Goal: Task Accomplishment & Management: Manage account settings

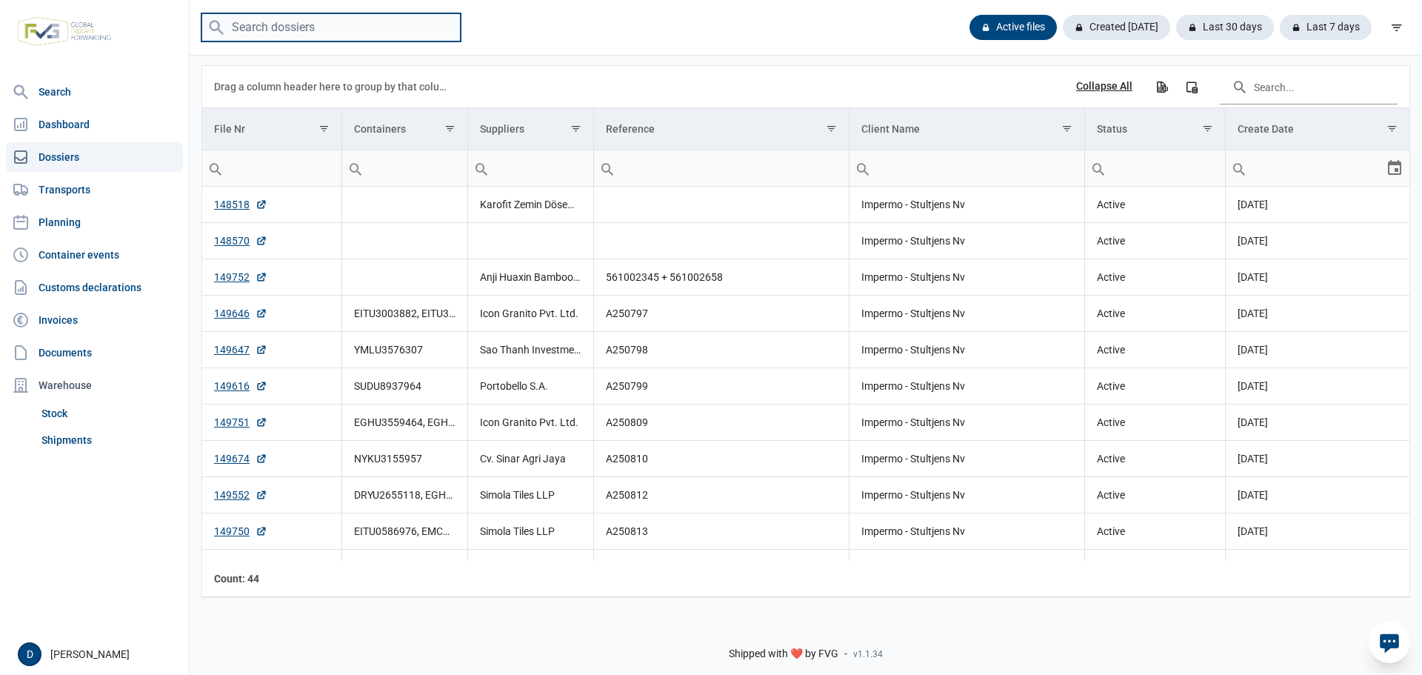
click at [435, 30] on input "search" at bounding box center [330, 27] width 259 height 29
type input "tllu4508974"
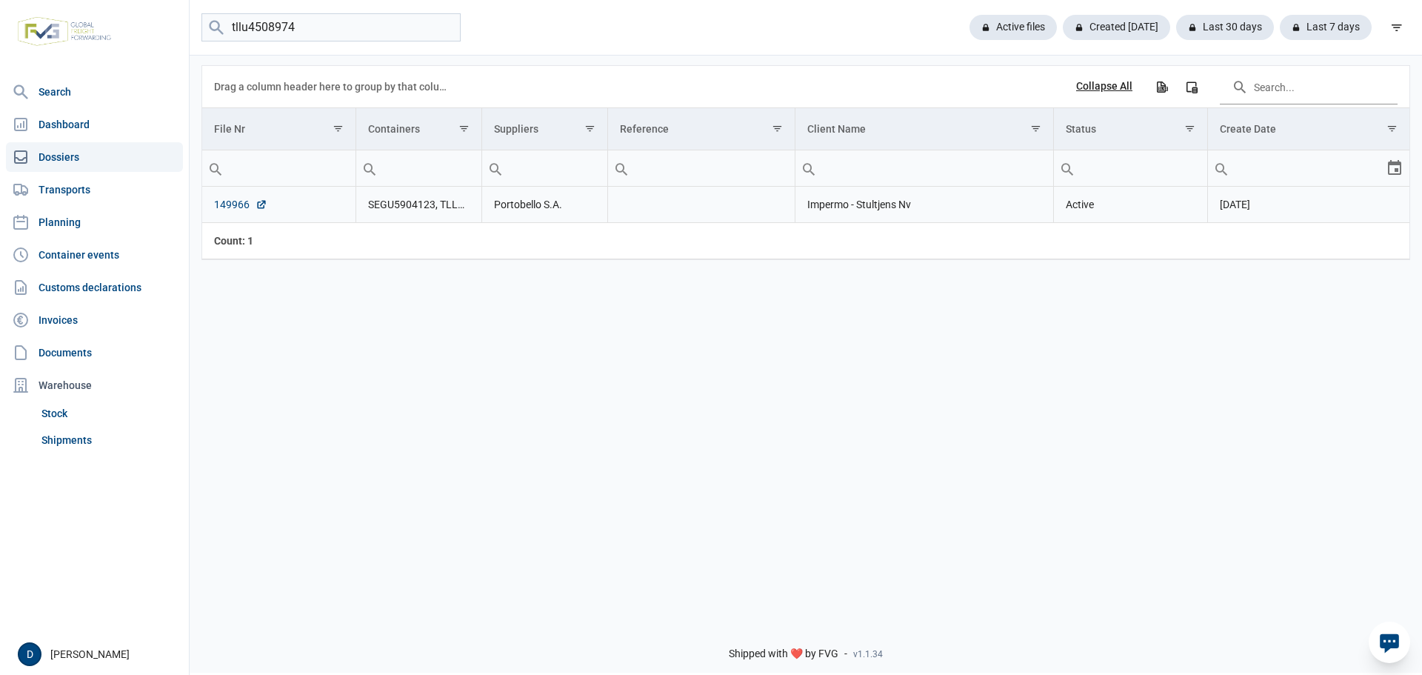
click at [231, 206] on link "149966" at bounding box center [240, 204] width 53 height 15
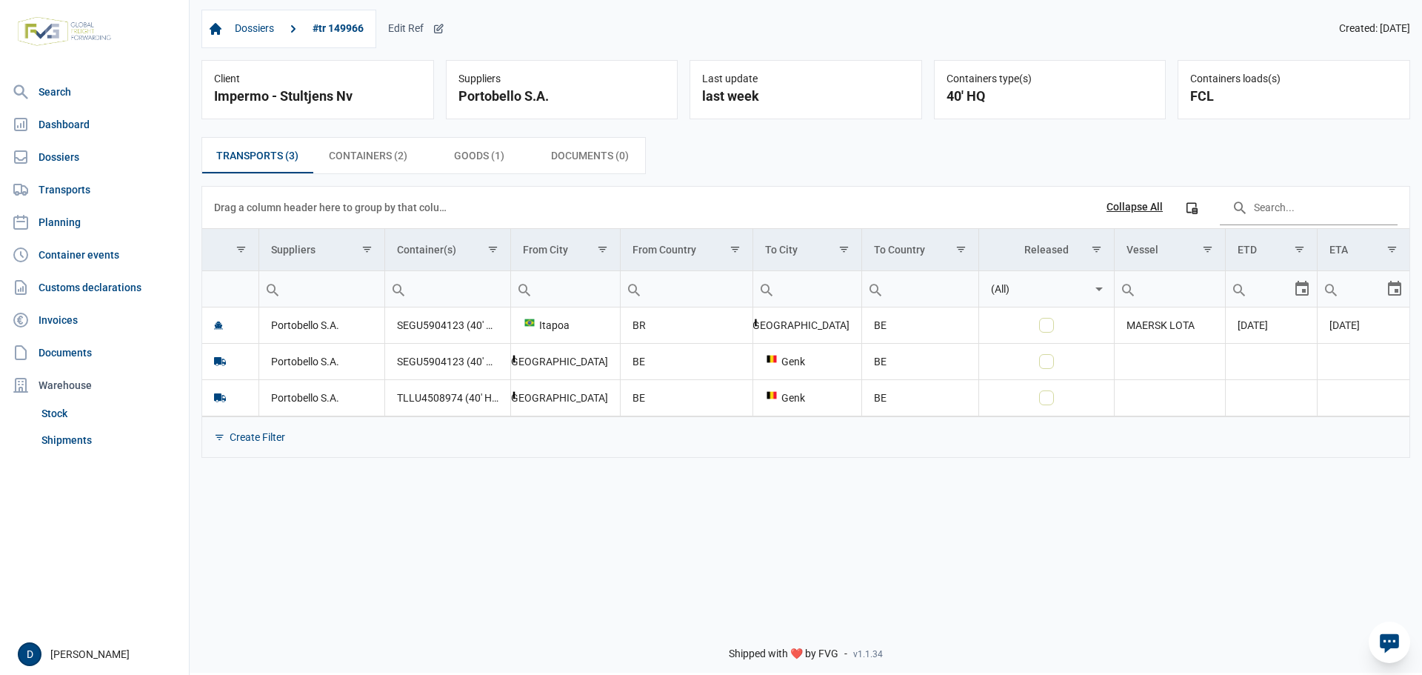
click at [409, 28] on div "Edit Ref" at bounding box center [416, 28] width 56 height 13
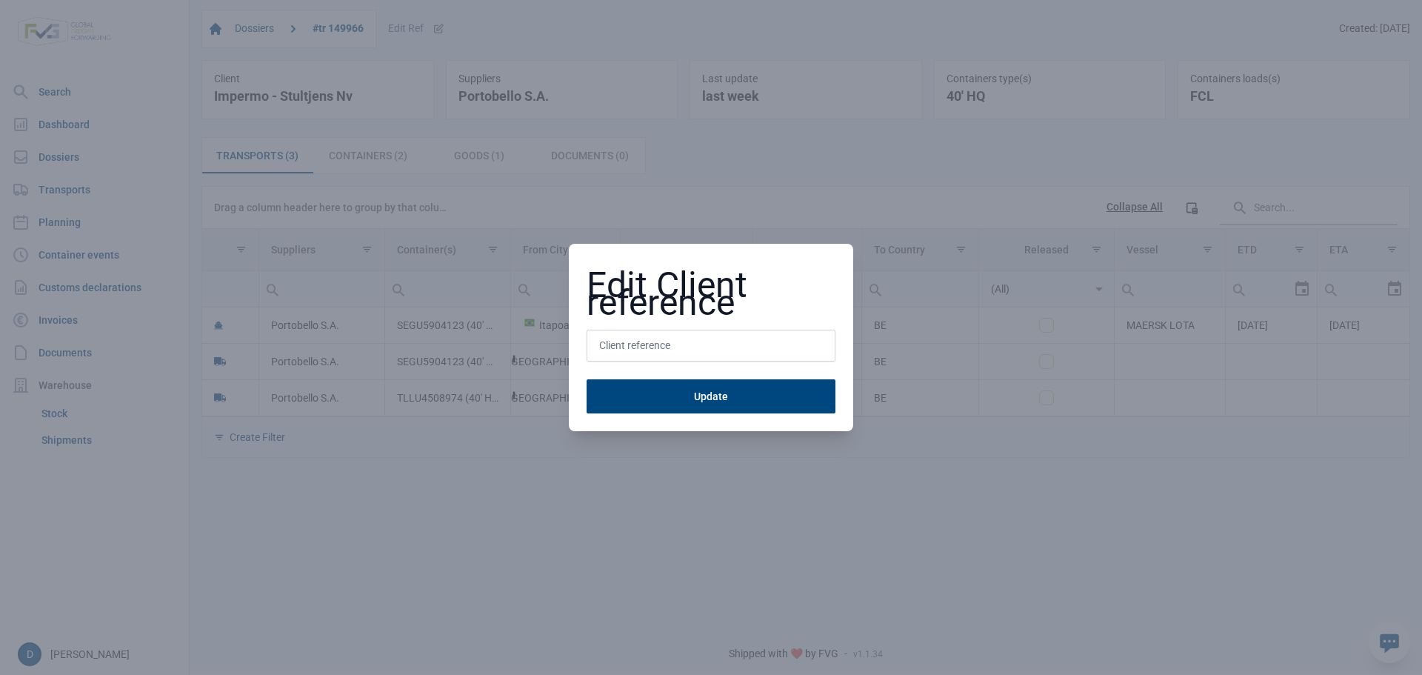
click at [646, 372] on form "Update" at bounding box center [710, 372] width 249 height 84
click at [645, 351] on input "text" at bounding box center [710, 346] width 249 height 33
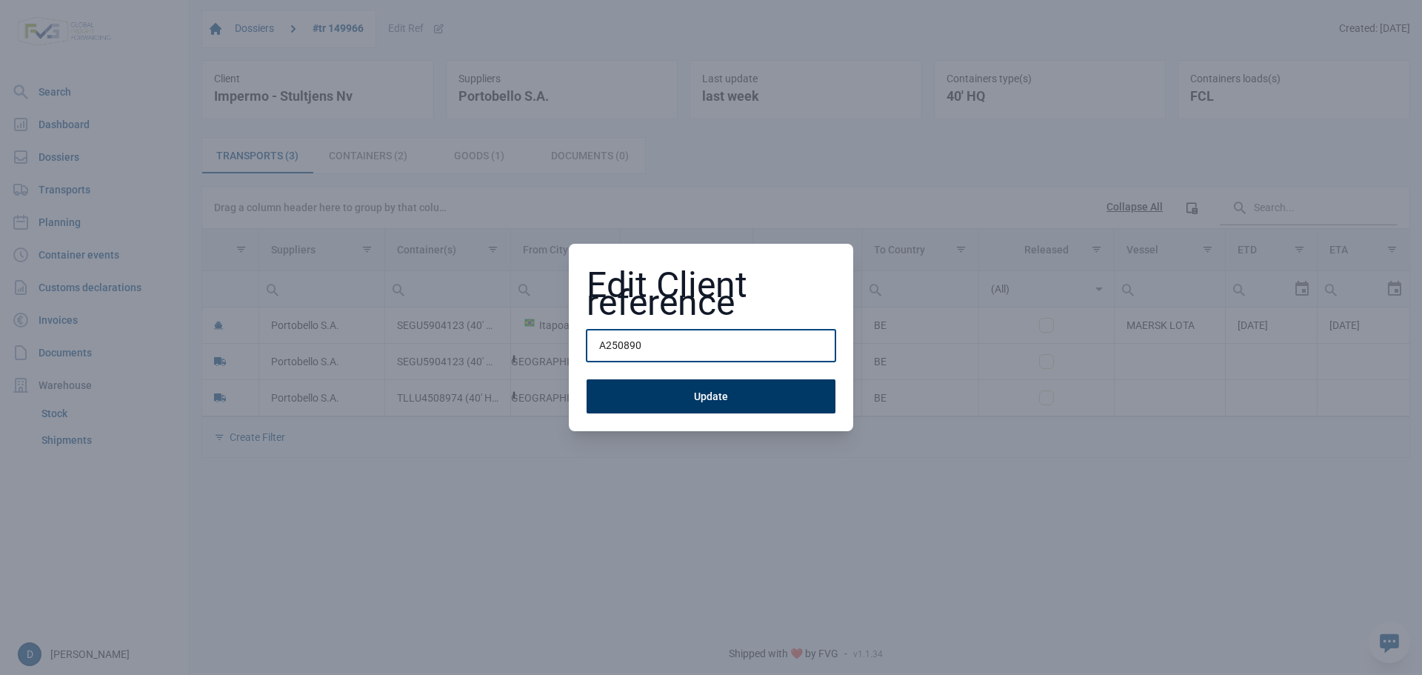
type input "A250890"
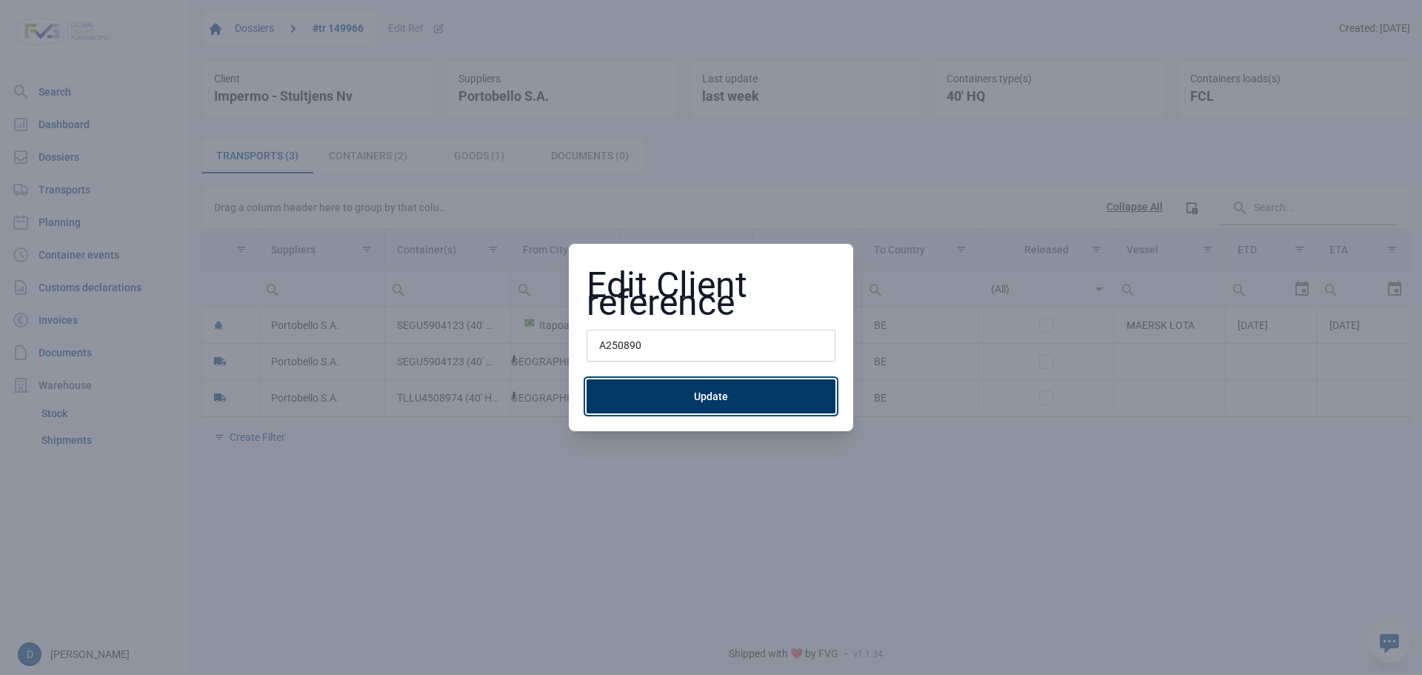
click at [727, 383] on button "Update" at bounding box center [710, 396] width 249 height 34
